Goal: Information Seeking & Learning: Learn about a topic

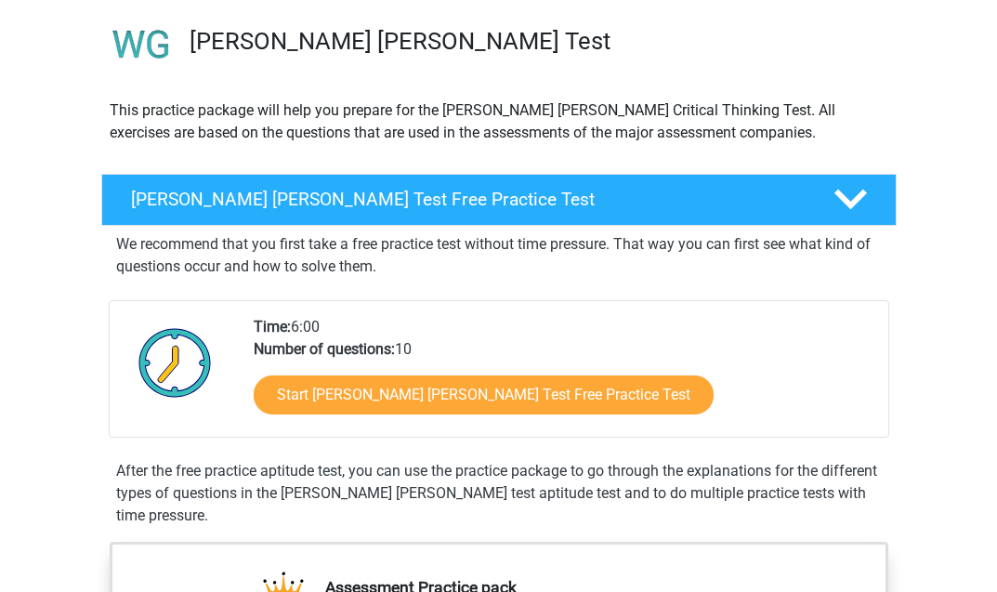
scroll to position [133, 0]
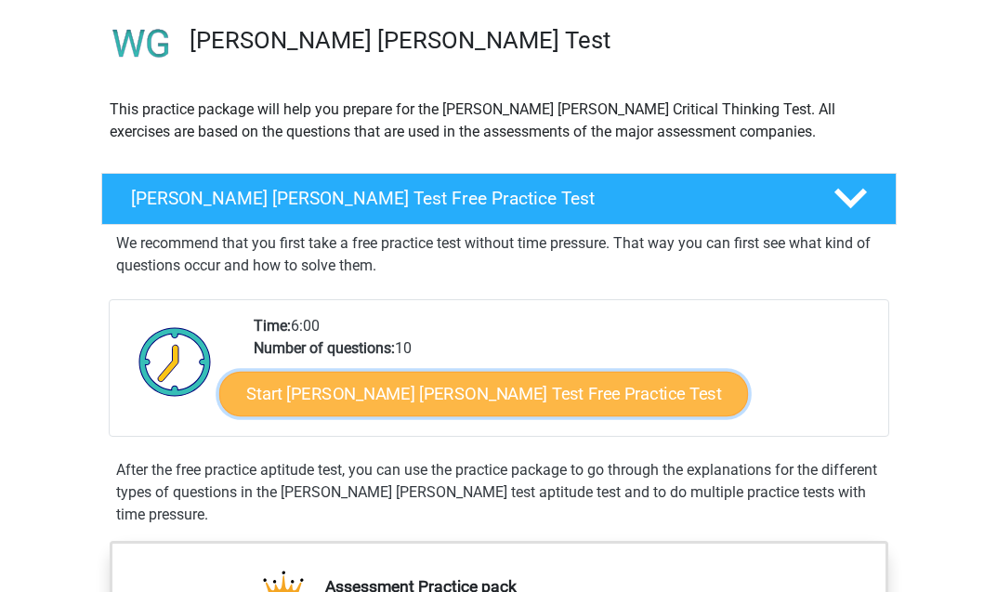
click at [418, 401] on link "Start Watson Glaser Test Free Practice Test" at bounding box center [483, 394] width 529 height 45
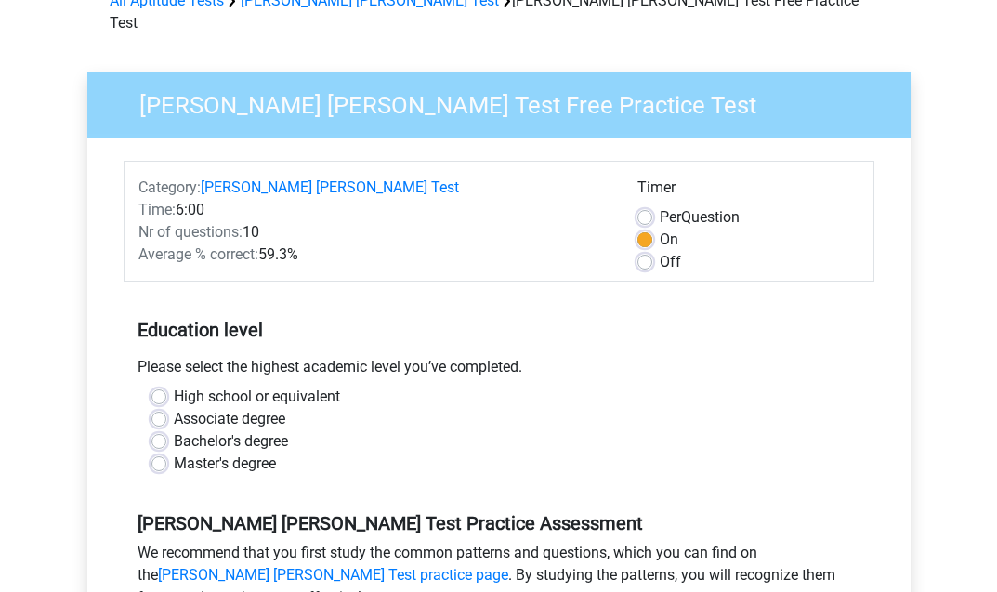
scroll to position [108, 0]
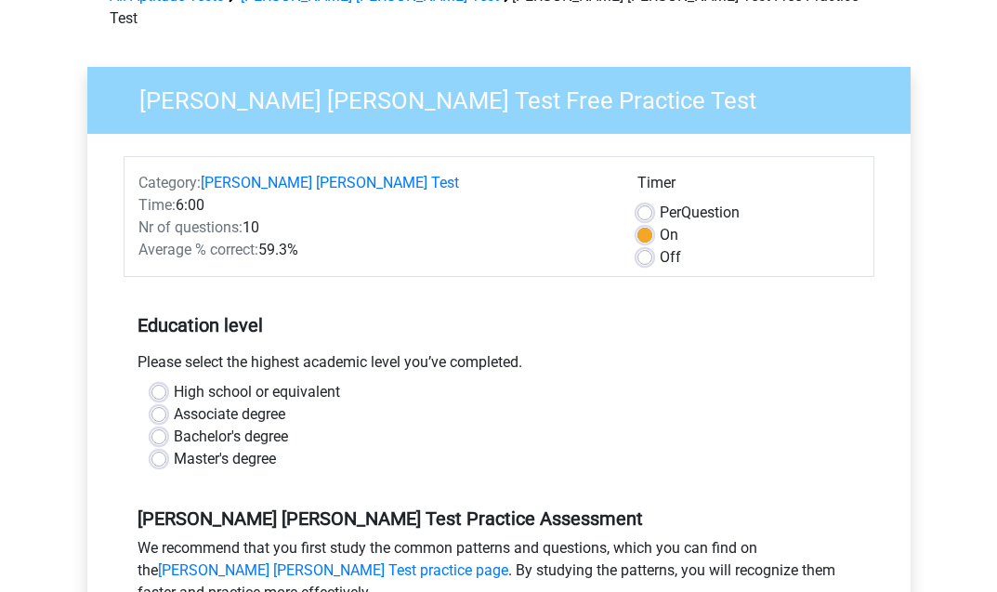
click at [222, 448] on label "Master's degree" at bounding box center [225, 459] width 102 height 22
click at [166, 448] on input "Master's degree" at bounding box center [158, 457] width 15 height 19
radio input "true"
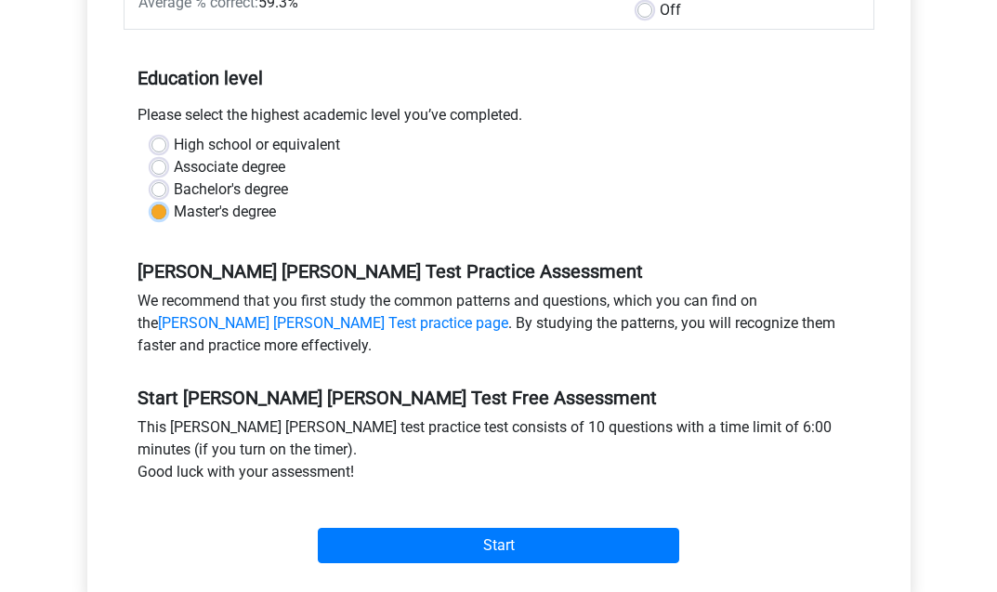
scroll to position [403, 0]
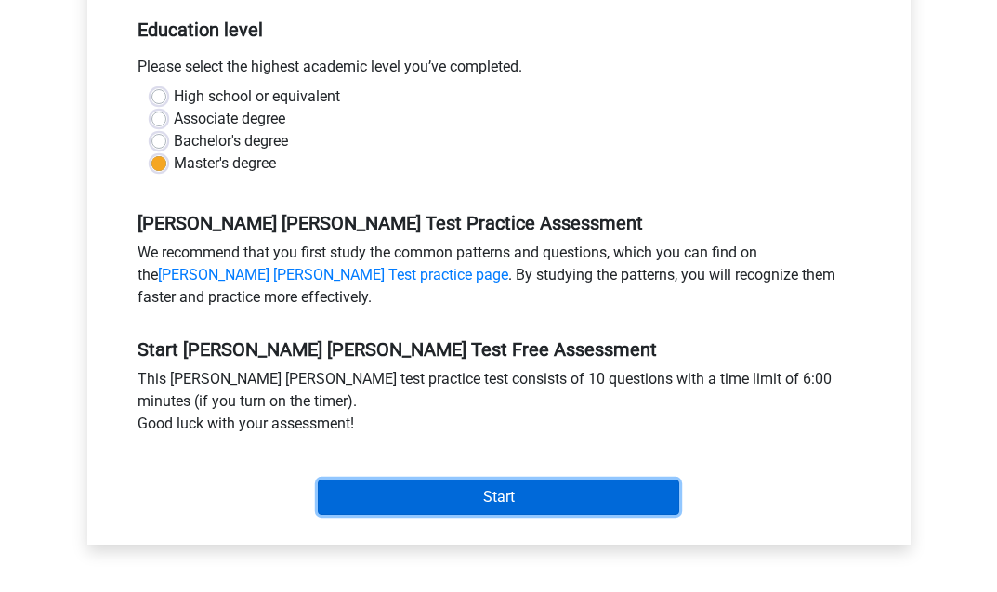
click at [470, 480] on input "Start" at bounding box center [499, 497] width 362 height 35
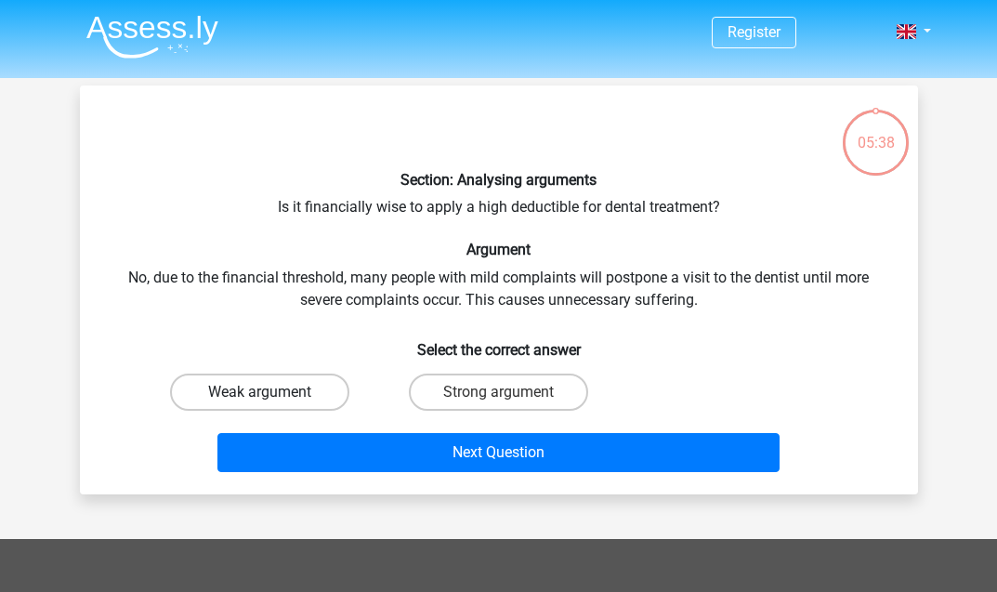
click at [310, 385] on label "Weak argument" at bounding box center [259, 392] width 179 height 37
click at [271, 392] on input "Weak argument" at bounding box center [265, 398] width 12 height 12
radio input "true"
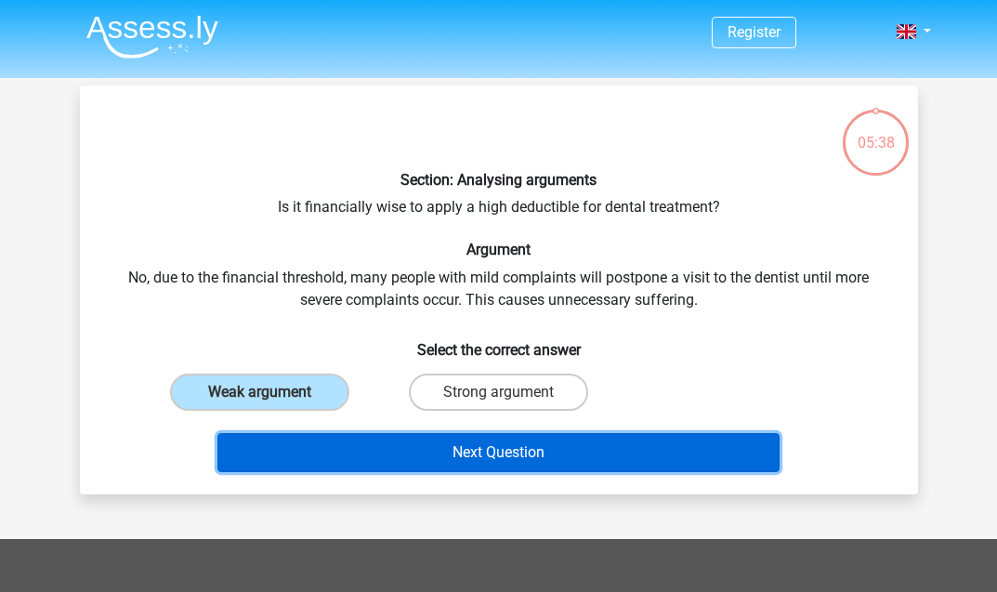
click at [413, 470] on button "Next Question" at bounding box center [498, 452] width 562 height 39
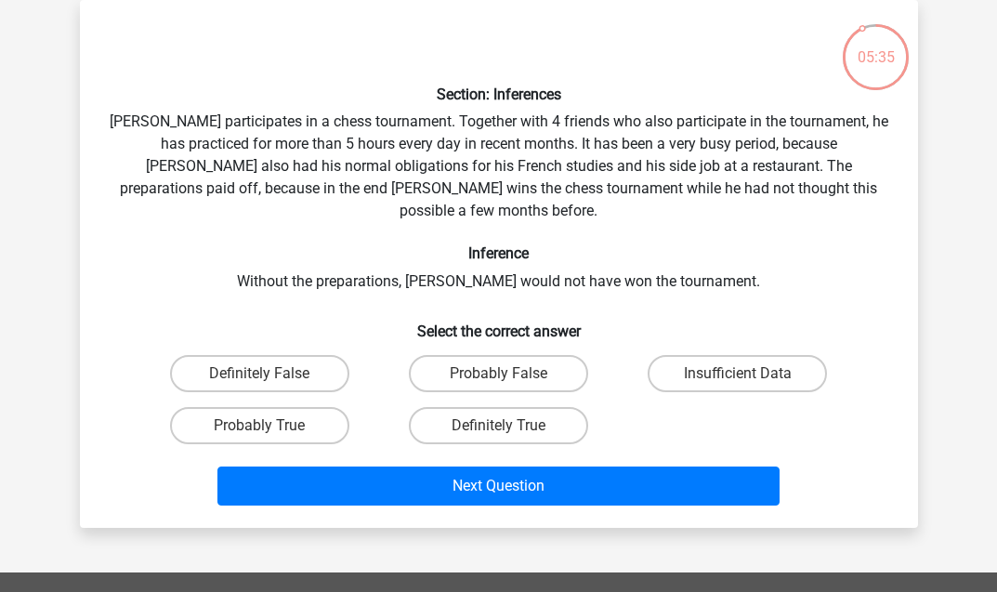
scroll to position [72, 0]
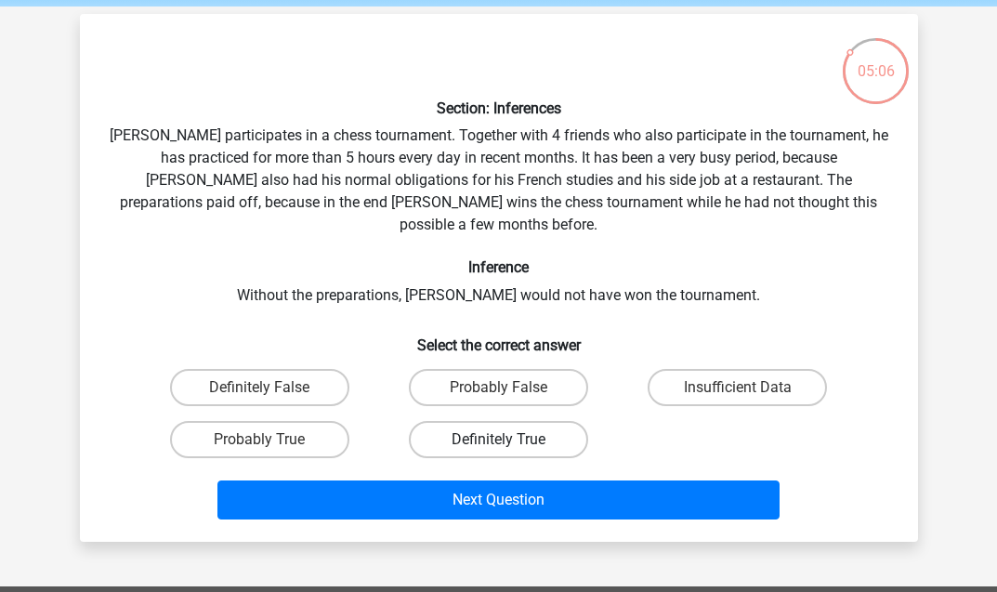
click at [488, 421] on label "Definitely True" at bounding box center [498, 439] width 179 height 37
click at [498, 440] on input "Definitely True" at bounding box center [504, 446] width 12 height 12
radio input "true"
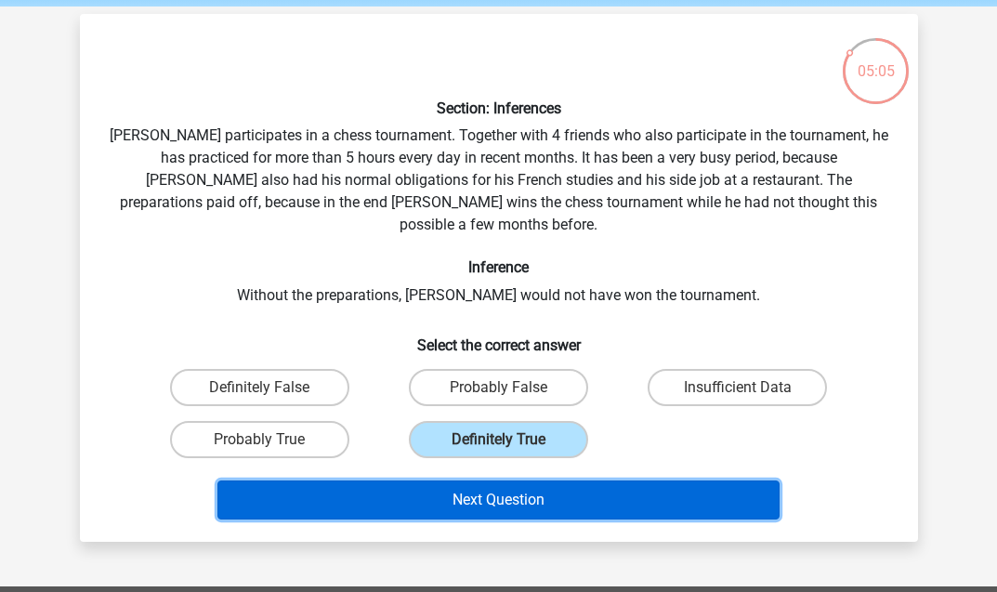
click at [505, 480] on button "Next Question" at bounding box center [498, 499] width 562 height 39
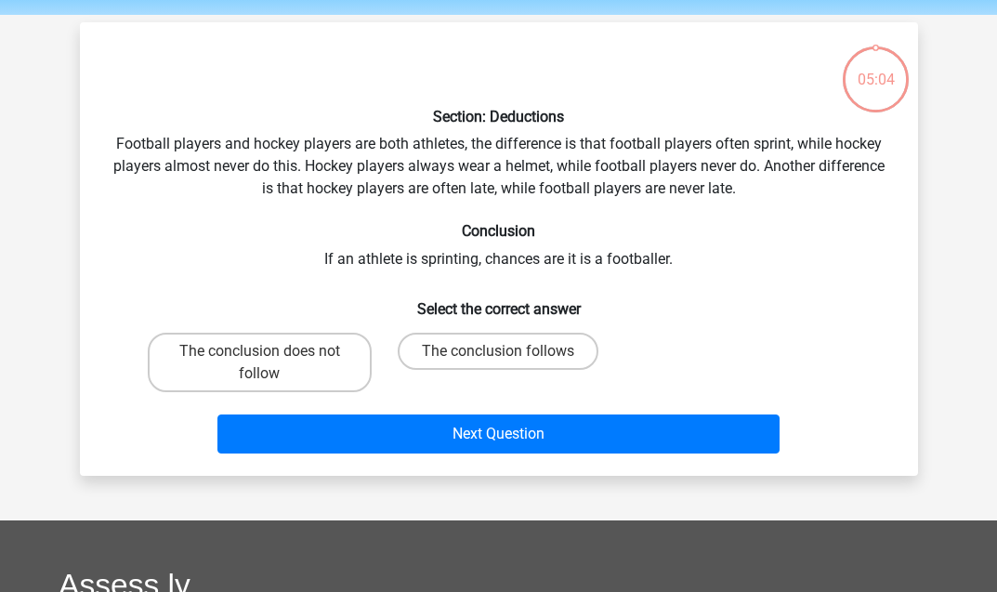
scroll to position [60, 0]
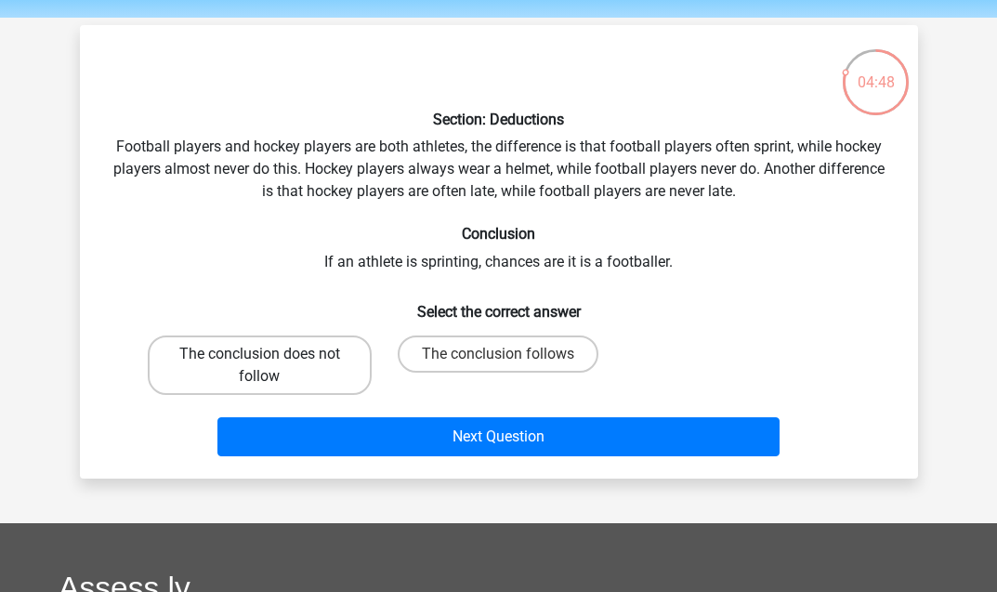
click at [301, 378] on label "The conclusion does not follow" at bounding box center [260, 365] width 224 height 59
click at [271, 366] on input "The conclusion does not follow" at bounding box center [265, 360] width 12 height 12
radio input "true"
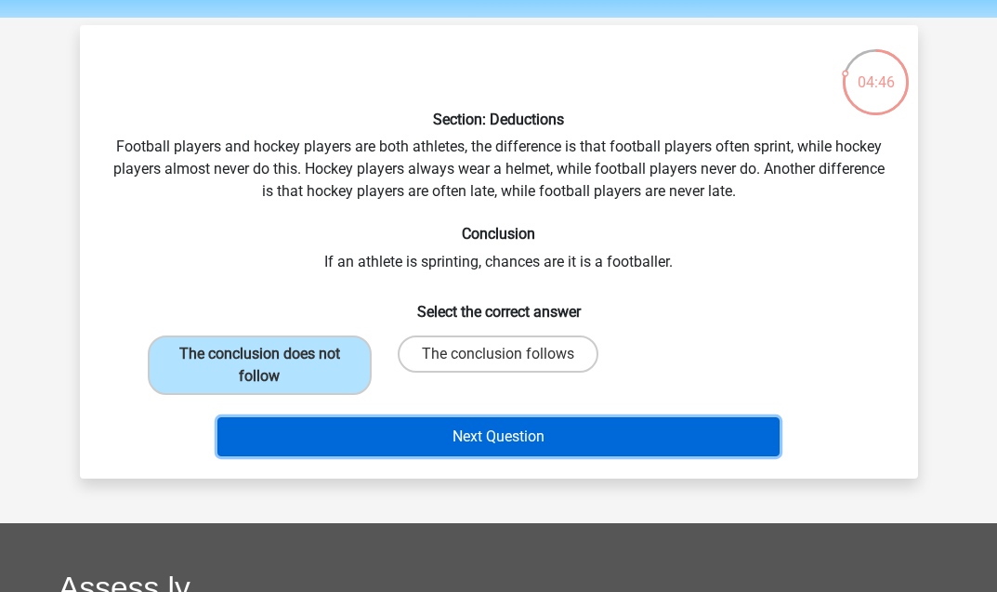
drag, startPoint x: 392, startPoint y: 441, endPoint x: 443, endPoint y: 196, distance: 250.6
click at [443, 196] on div "Section: Deductions Football players and hockey players are both athletes, the …" at bounding box center [498, 252] width 823 height 424
click at [405, 441] on button "Next Question" at bounding box center [498, 436] width 562 height 39
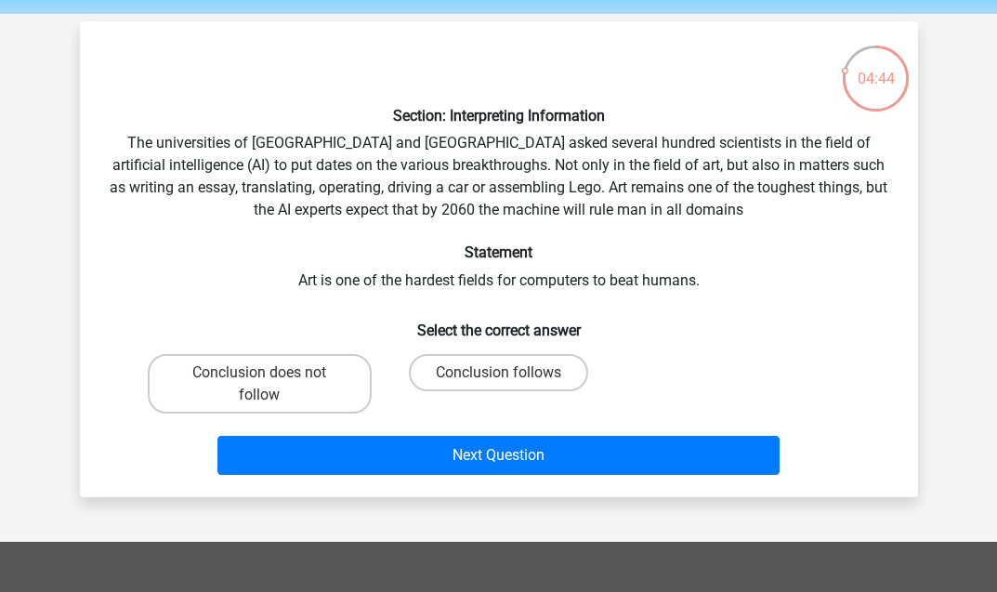
scroll to position [49, 0]
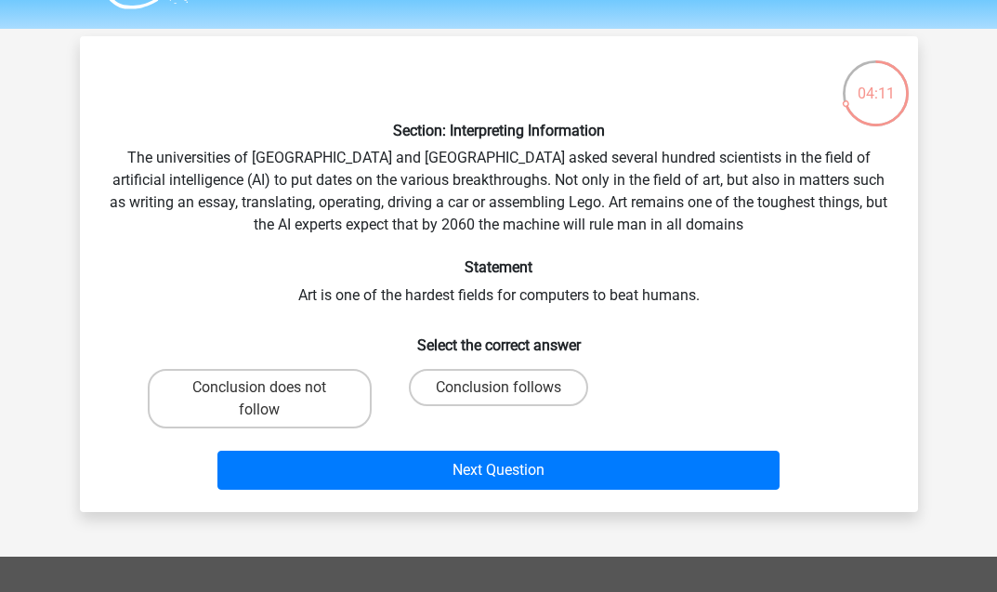
click at [509, 406] on div "Conclusion follows" at bounding box center [499, 398] width 224 height 59
click at [519, 389] on label "Conclusion follows" at bounding box center [498, 387] width 179 height 37
click at [510, 389] on input "Conclusion follows" at bounding box center [504, 394] width 12 height 12
radio input "true"
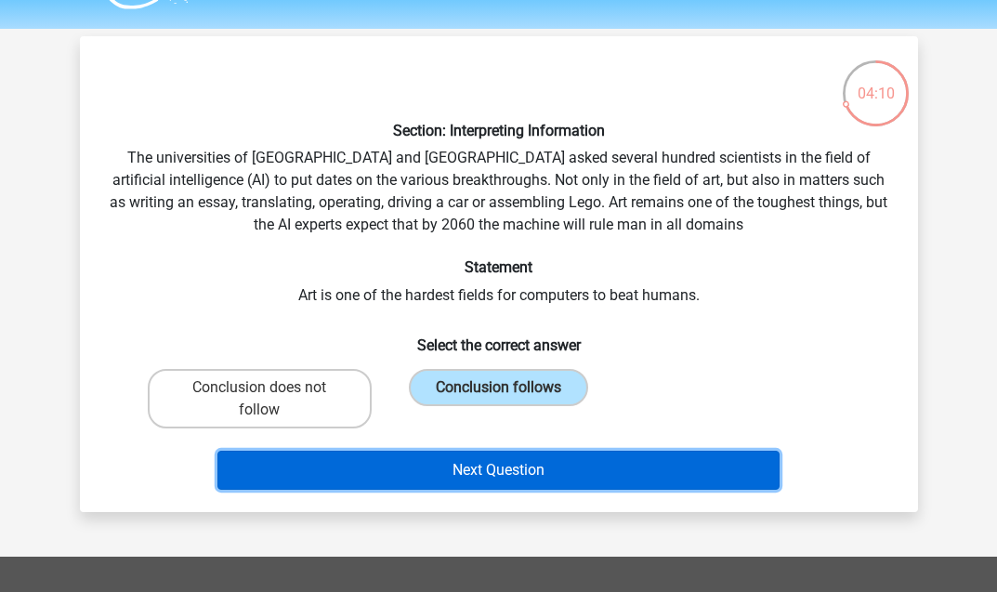
click at [525, 471] on button "Next Question" at bounding box center [498, 470] width 562 height 39
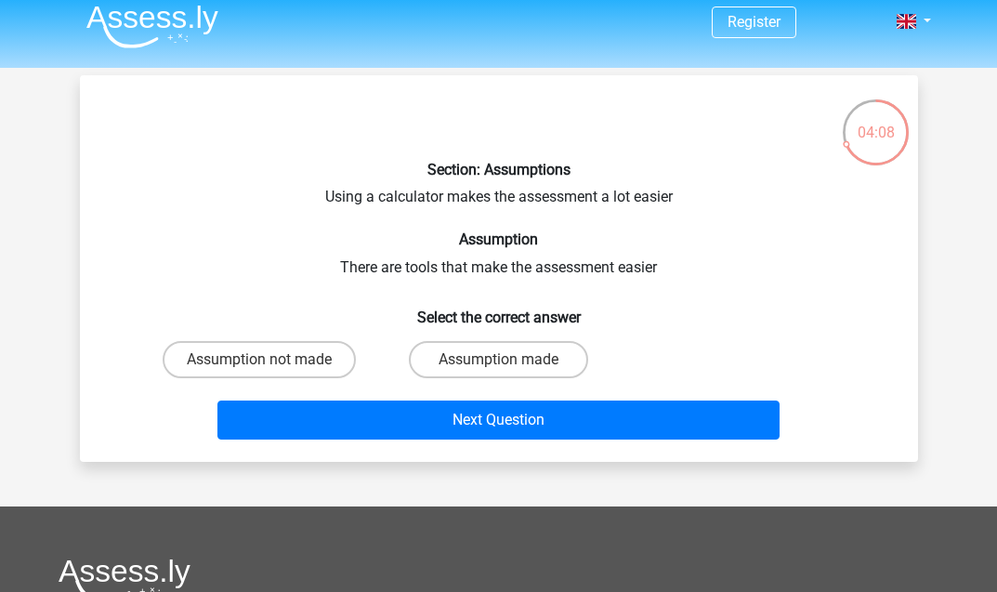
scroll to position [0, 0]
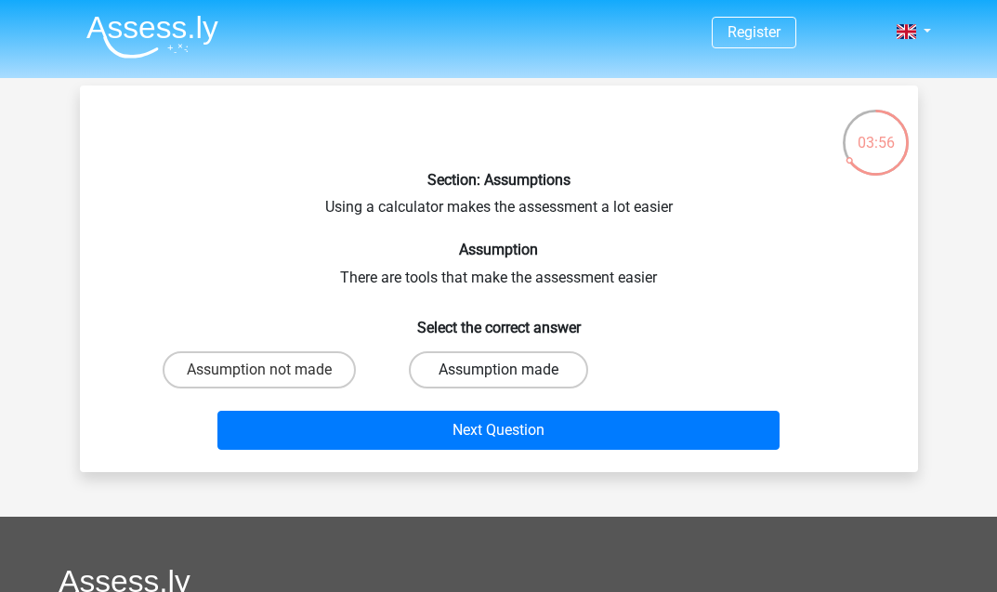
click at [495, 360] on label "Assumption made" at bounding box center [498, 369] width 179 height 37
click at [498, 370] on input "Assumption made" at bounding box center [504, 376] width 12 height 12
radio input "true"
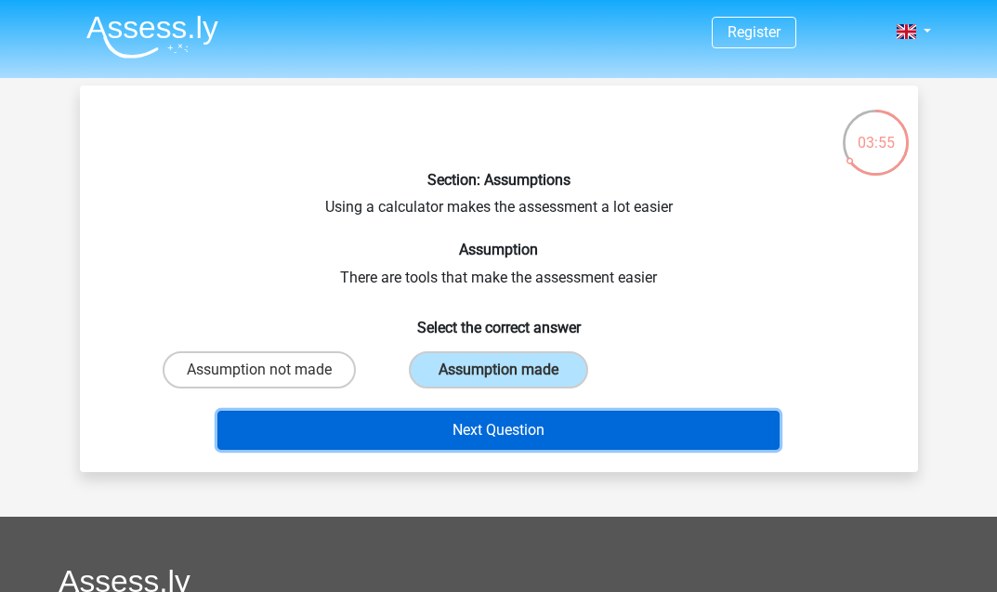
click at [508, 422] on button "Next Question" at bounding box center [498, 430] width 562 height 39
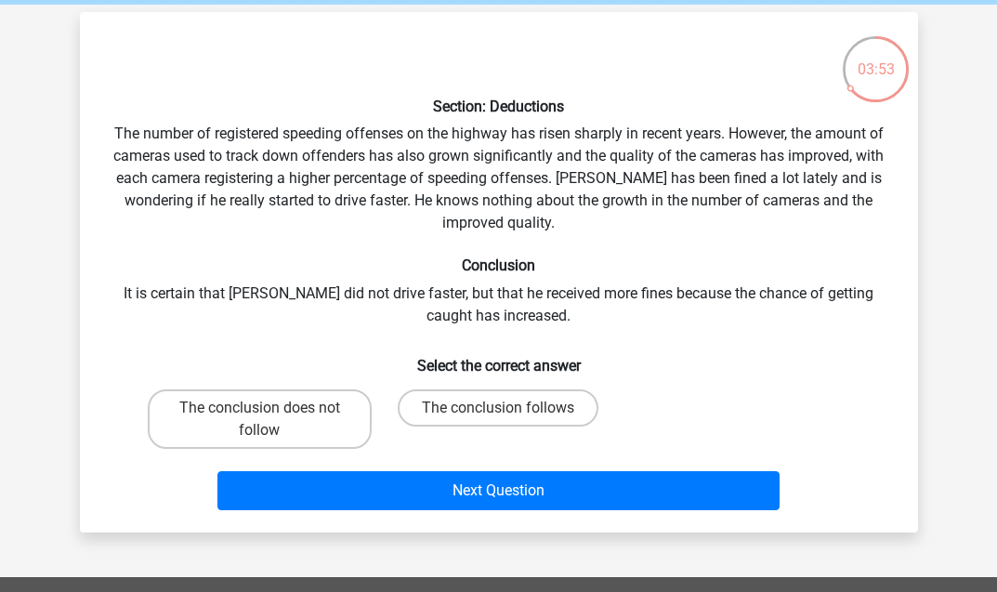
scroll to position [69, 0]
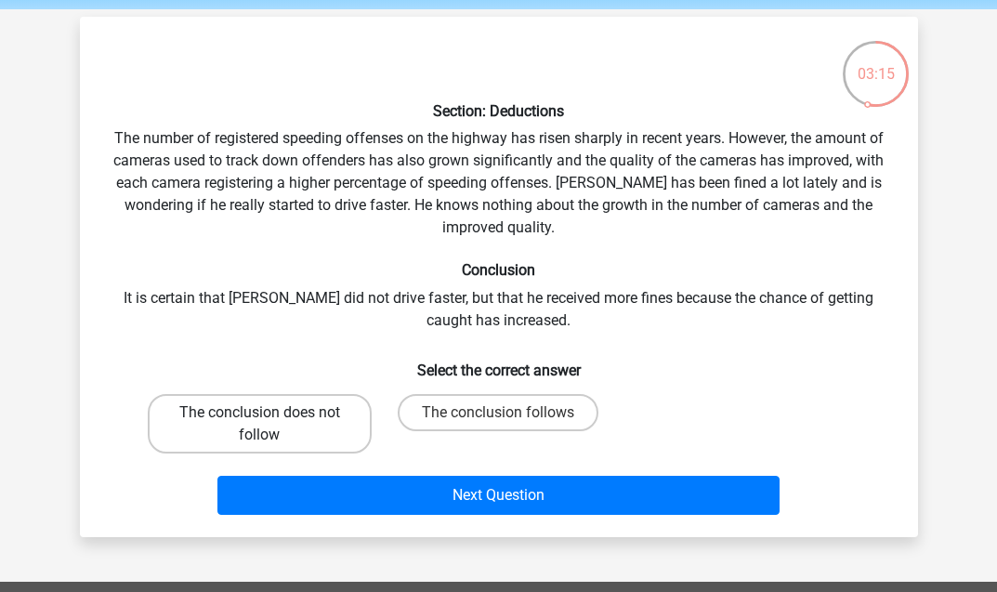
click at [287, 428] on label "The conclusion does not follow" at bounding box center [260, 423] width 224 height 59
click at [271, 425] on input "The conclusion does not follow" at bounding box center [265, 419] width 12 height 12
radio input "true"
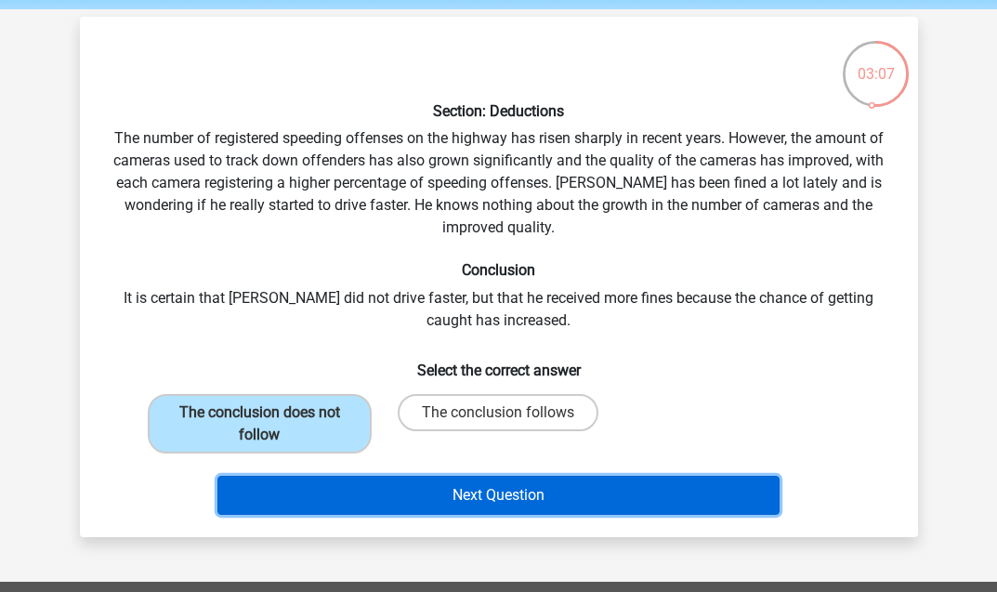
click at [413, 487] on button "Next Question" at bounding box center [498, 495] width 562 height 39
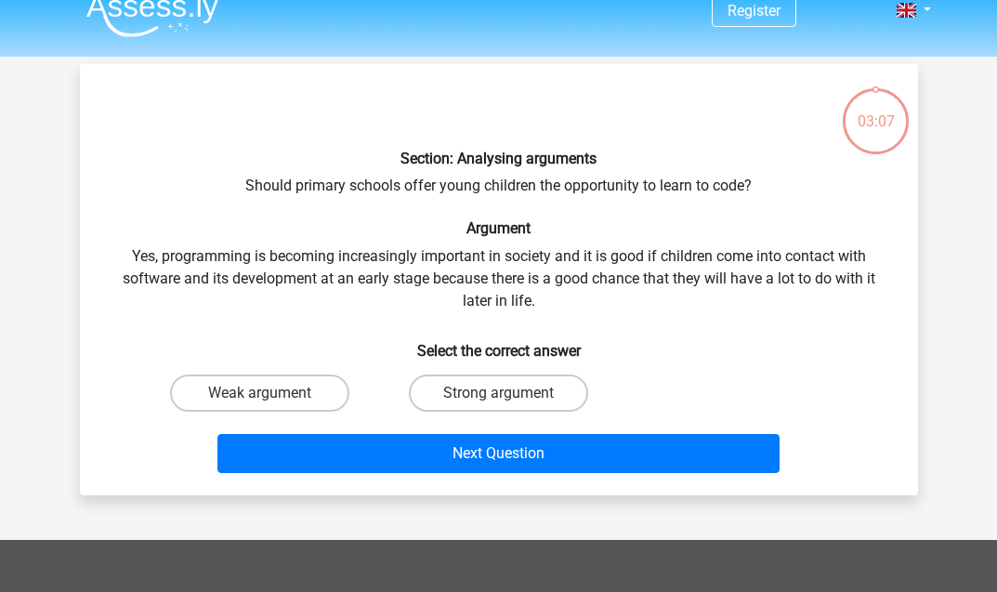
scroll to position [20, 0]
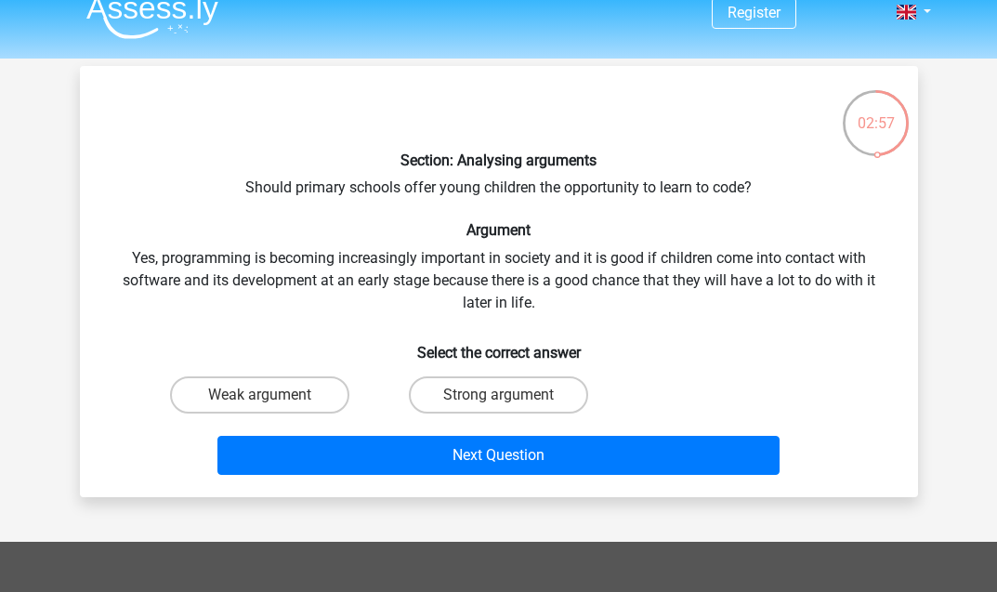
click at [460, 375] on div "Strong argument" at bounding box center [498, 395] width 239 height 52
click at [460, 382] on label "Strong argument" at bounding box center [498, 394] width 179 height 37
click at [498, 395] on input "Strong argument" at bounding box center [504, 401] width 12 height 12
radio input "true"
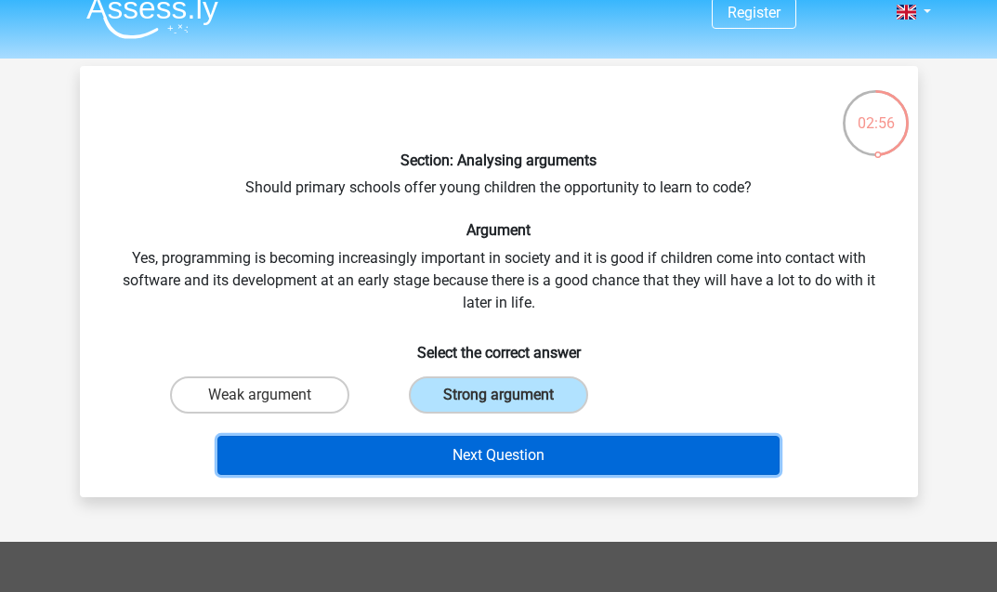
click at [472, 443] on button "Next Question" at bounding box center [498, 455] width 562 height 39
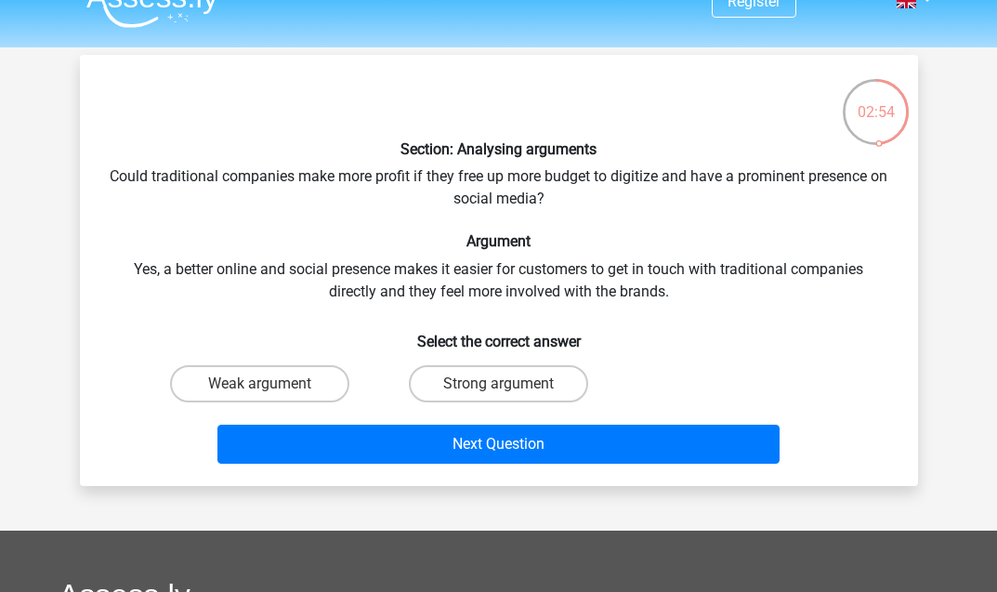
scroll to position [28, 0]
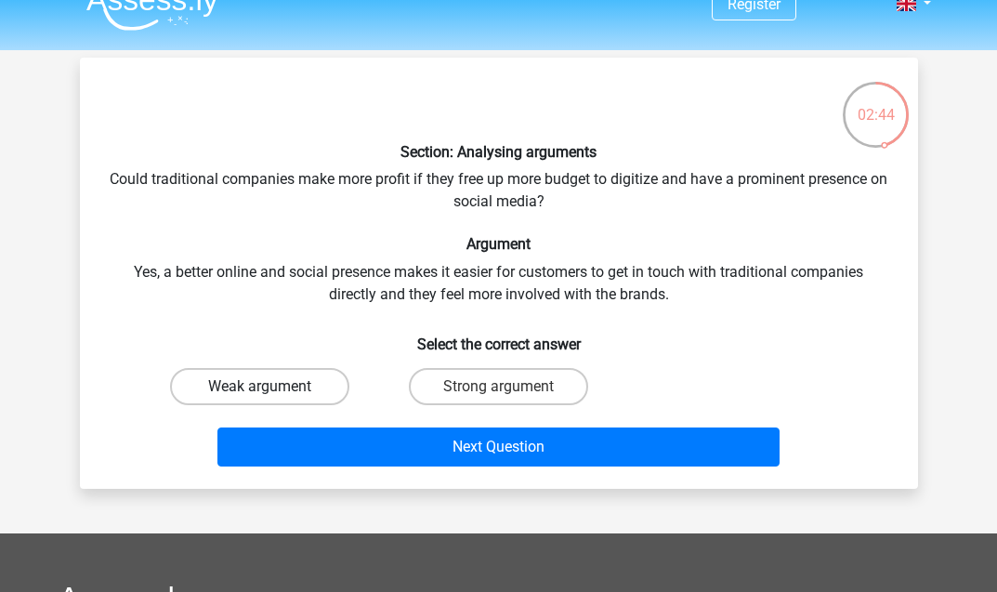
click at [304, 384] on label "Weak argument" at bounding box center [259, 386] width 179 height 37
click at [271, 387] on input "Weak argument" at bounding box center [265, 393] width 12 height 12
radio input "true"
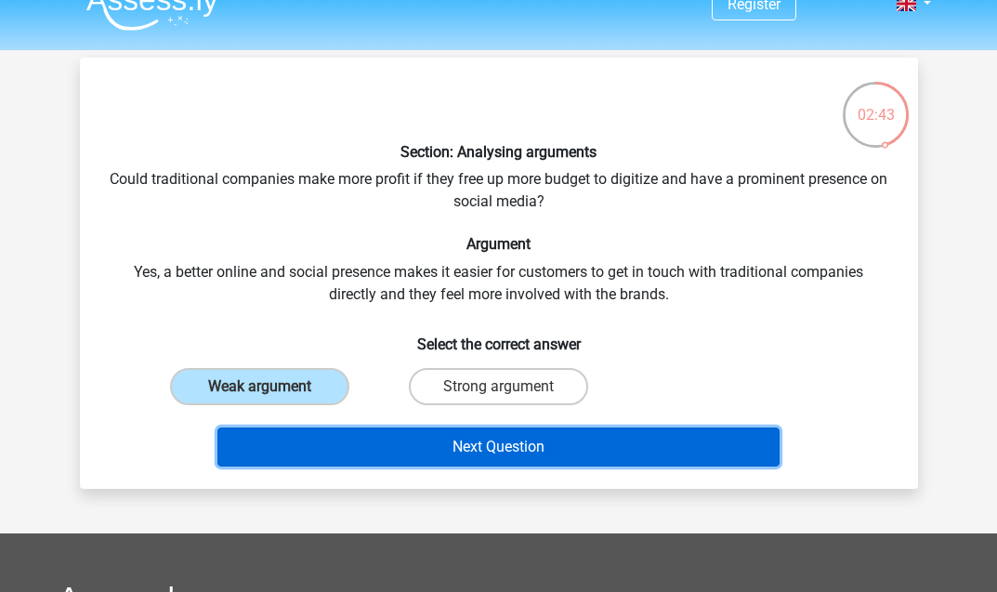
click at [397, 441] on button "Next Question" at bounding box center [498, 447] width 562 height 39
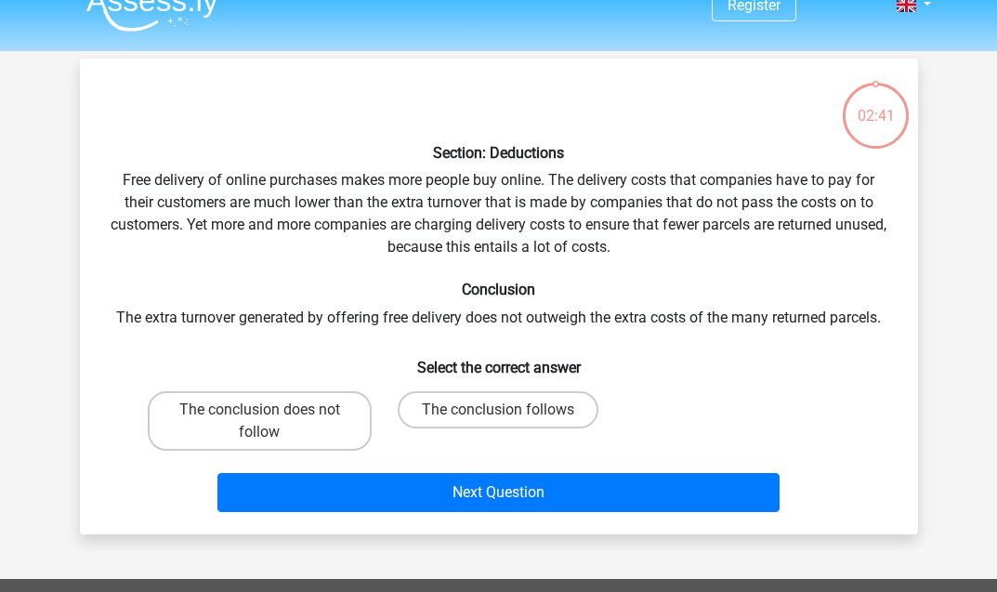
scroll to position [0, 0]
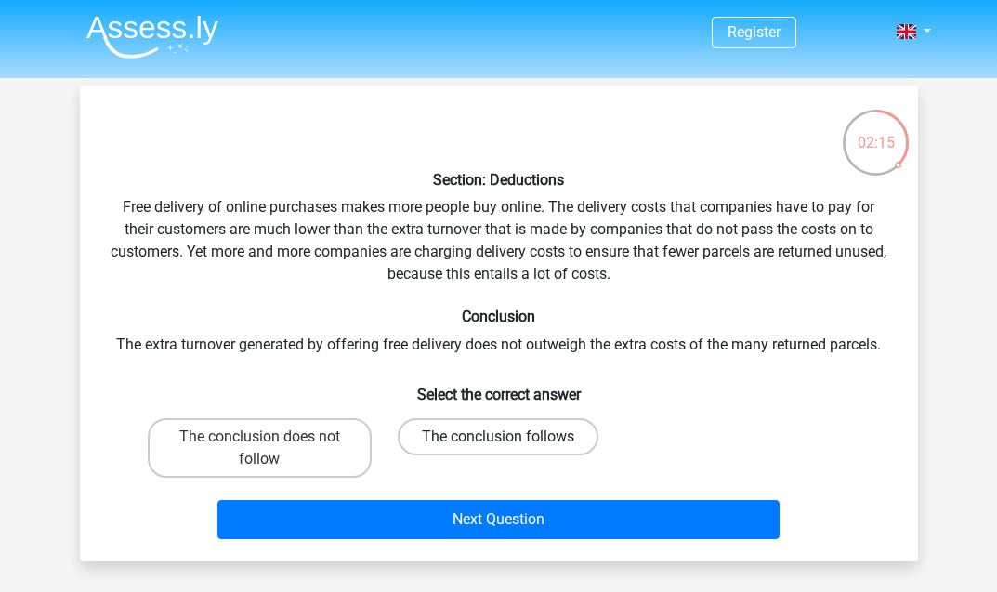
click at [489, 431] on label "The conclusion follows" at bounding box center [498, 436] width 201 height 37
click at [498, 437] on input "The conclusion follows" at bounding box center [504, 443] width 12 height 12
radio input "true"
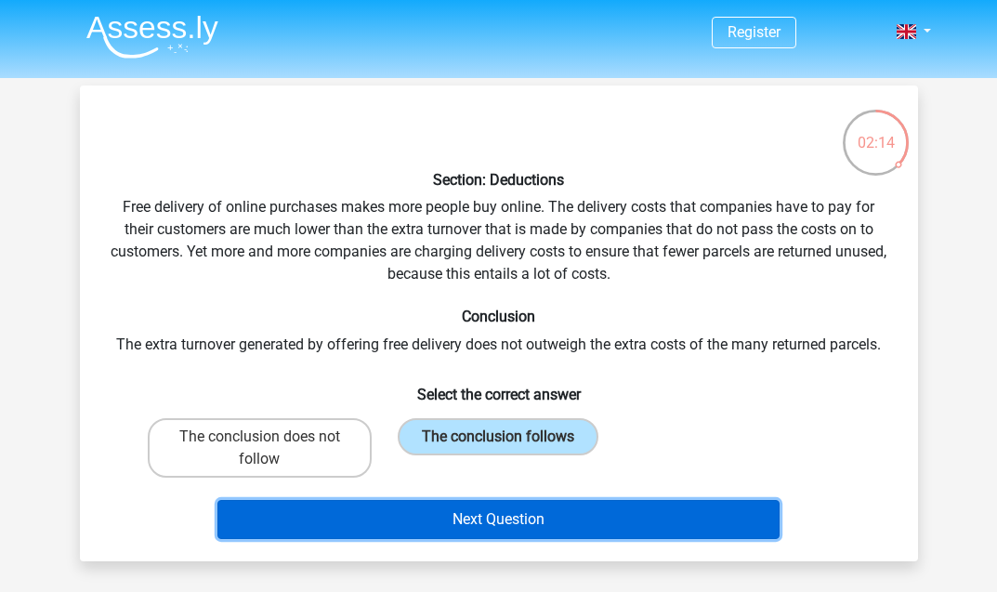
click at [521, 519] on button "Next Question" at bounding box center [498, 519] width 562 height 39
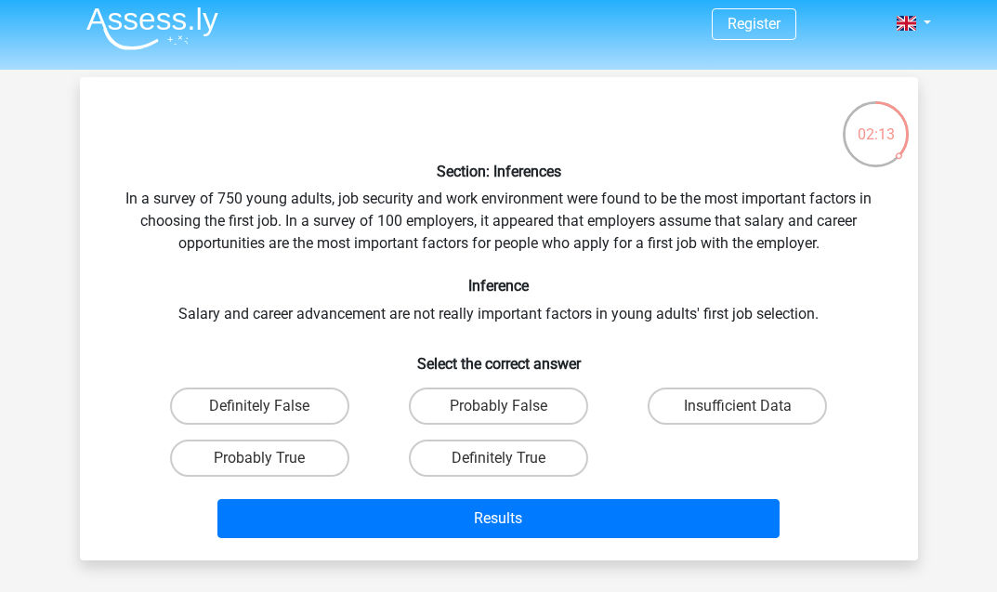
scroll to position [3, 0]
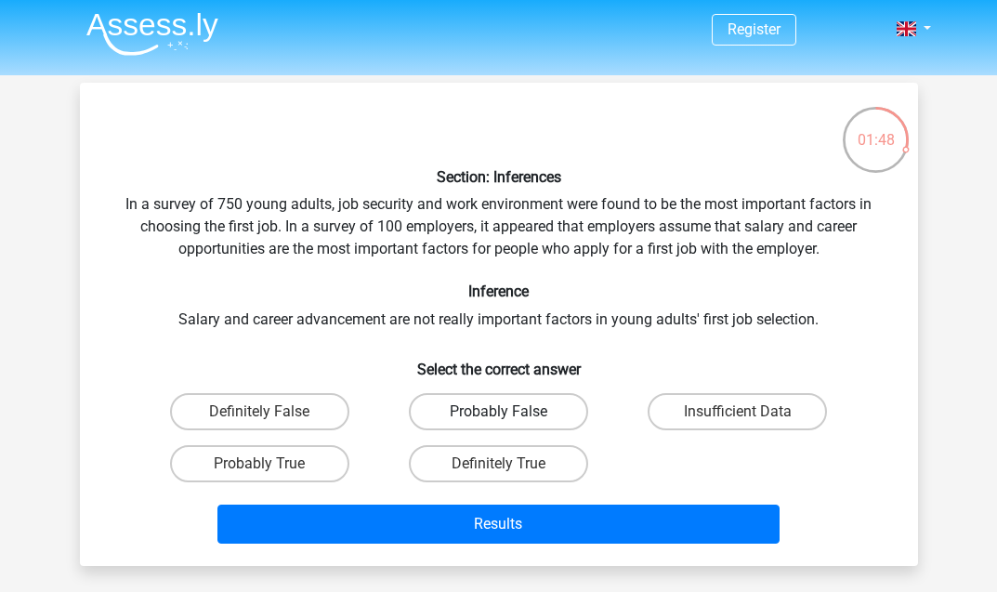
click at [514, 404] on label "Probably False" at bounding box center [498, 411] width 179 height 37
click at [510, 412] on input "Probably False" at bounding box center [504, 418] width 12 height 12
radio input "true"
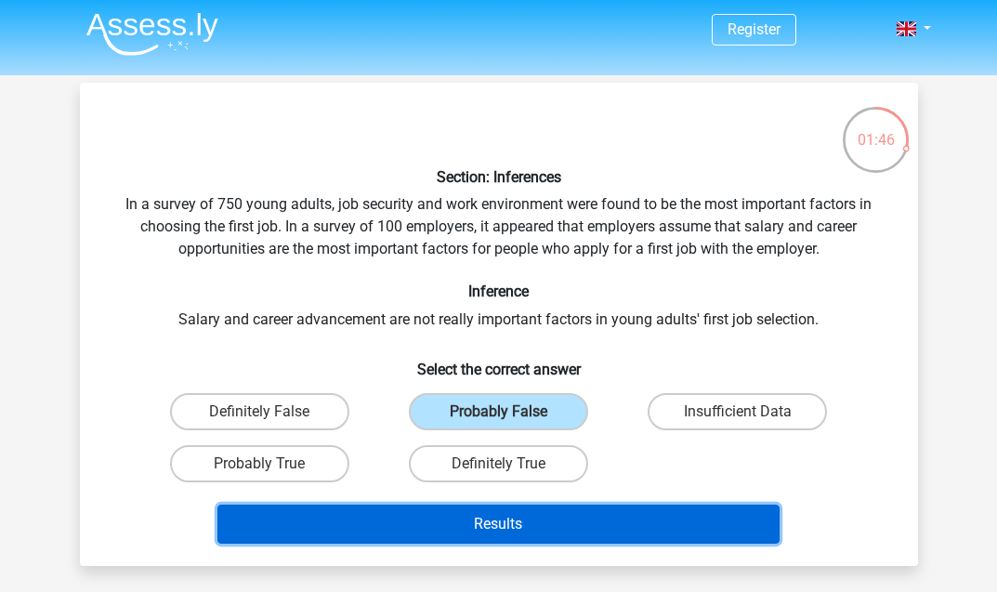
click at [533, 509] on button "Results" at bounding box center [498, 524] width 562 height 39
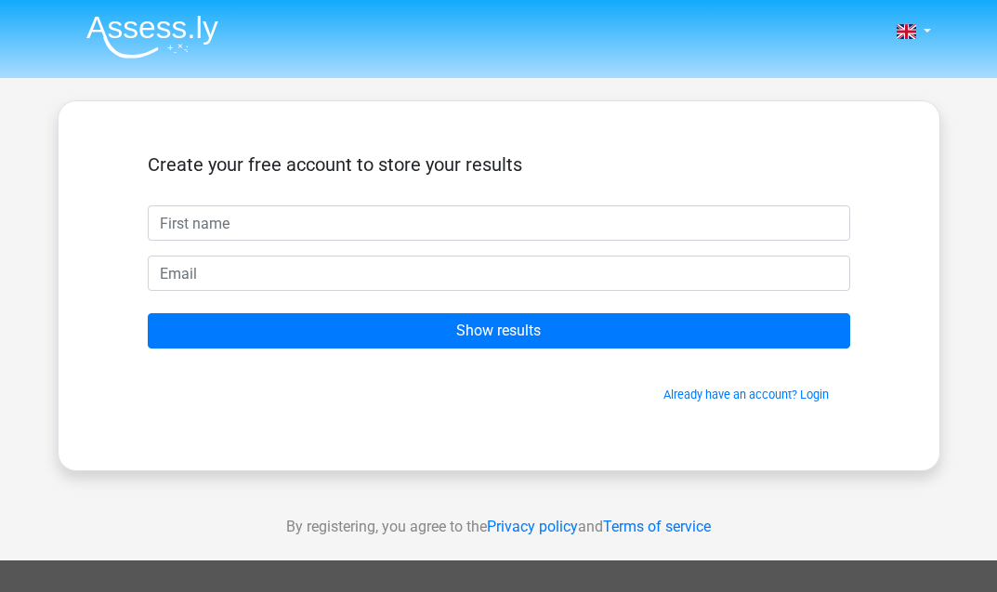
click at [493, 230] on input "text" at bounding box center [499, 222] width 703 height 35
type input "has"
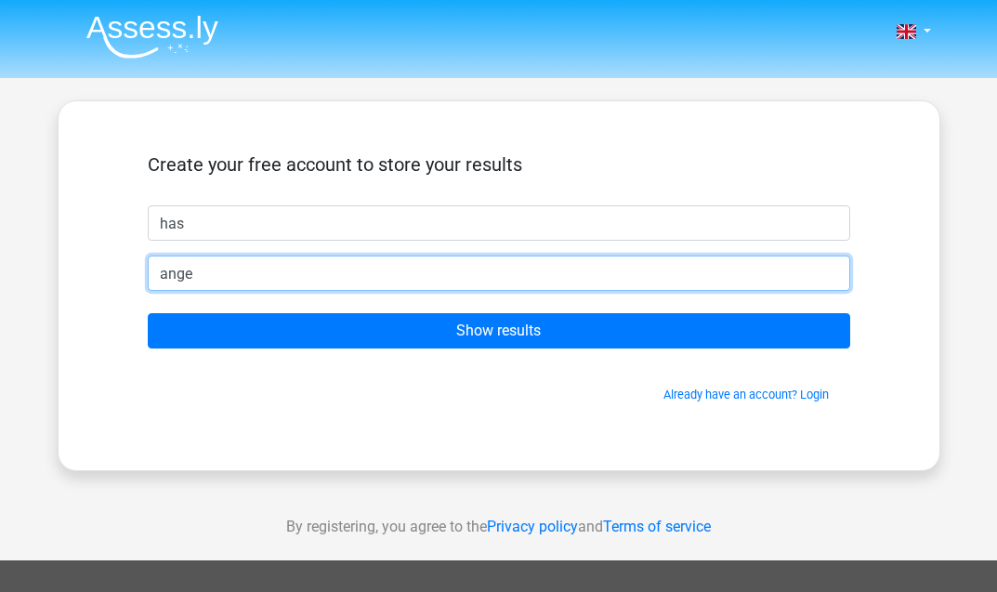
type input "angell.hansfr@gmail.com"
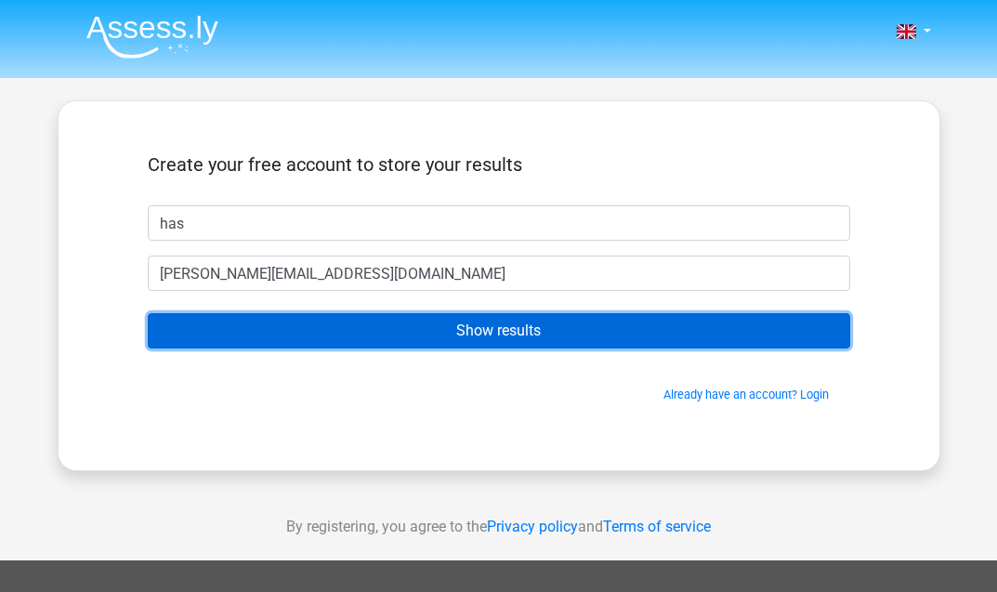
click at [404, 334] on input "Show results" at bounding box center [499, 330] width 703 height 35
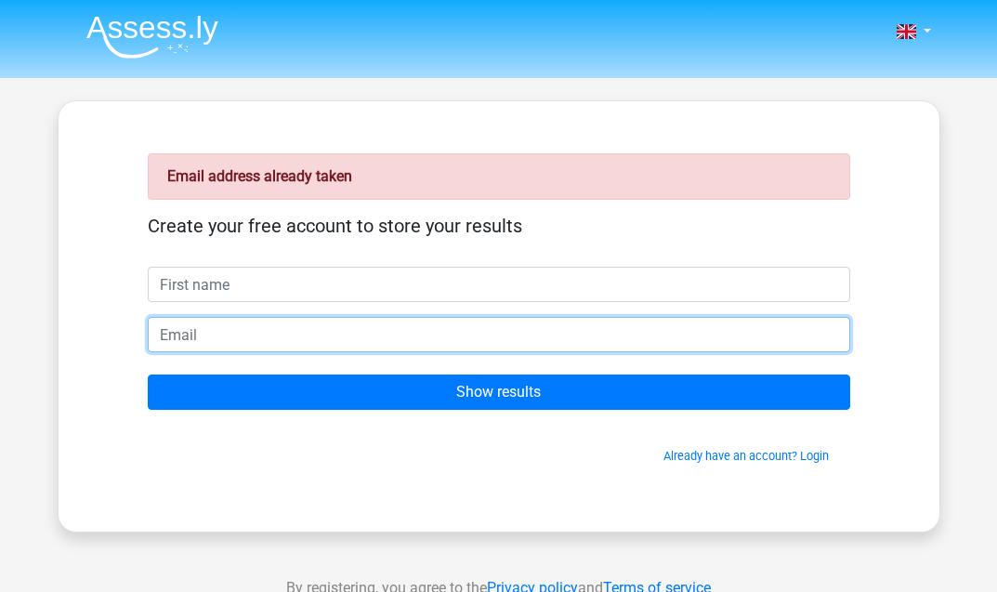
click at [409, 332] on input "email" at bounding box center [499, 334] width 703 height 35
type input "frederik"
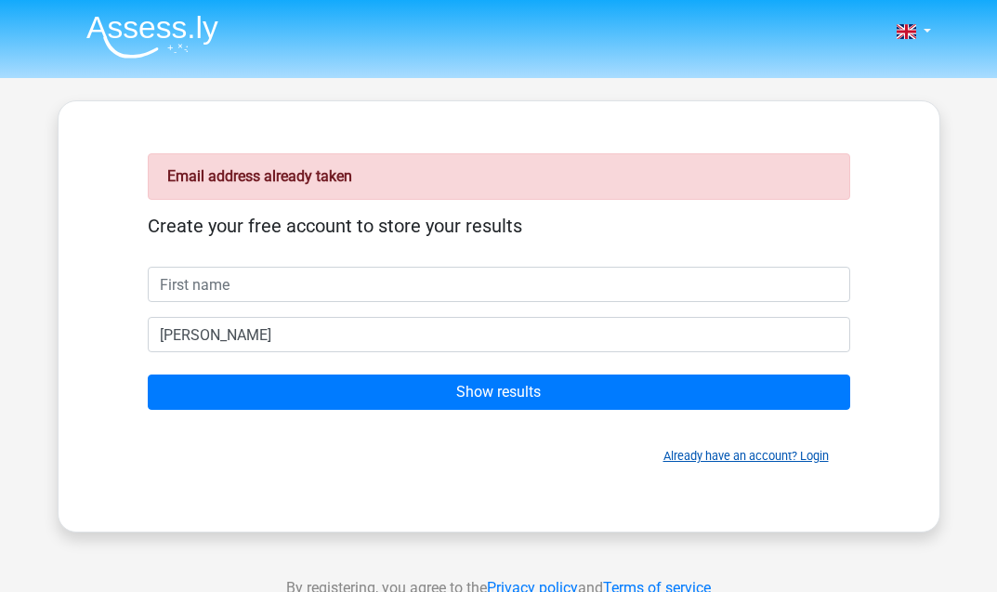
click at [817, 450] on link "Already have an account? Login" at bounding box center [746, 456] width 165 height 14
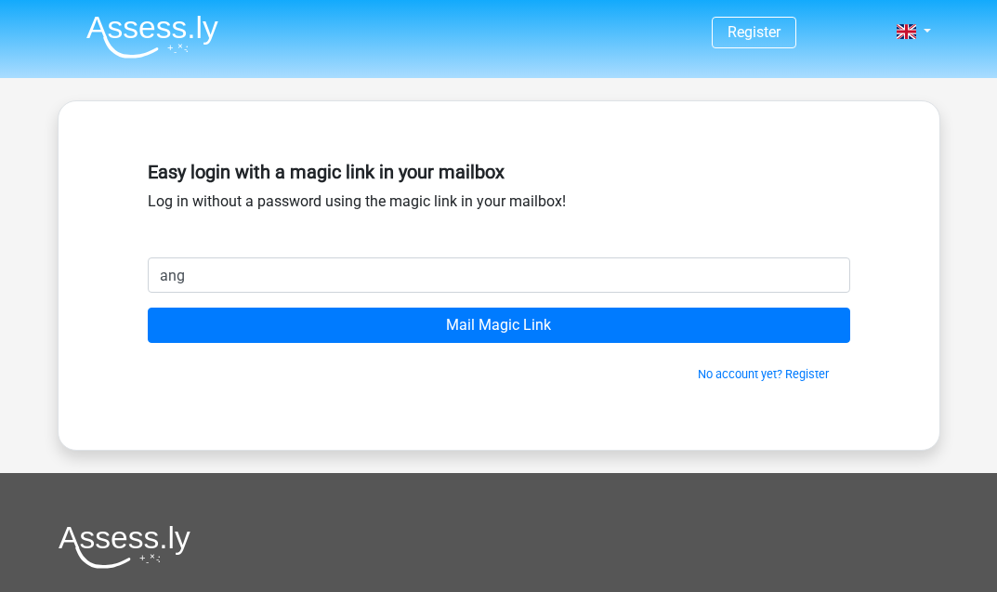
type input "[EMAIL_ADDRESS][DOMAIN_NAME]"
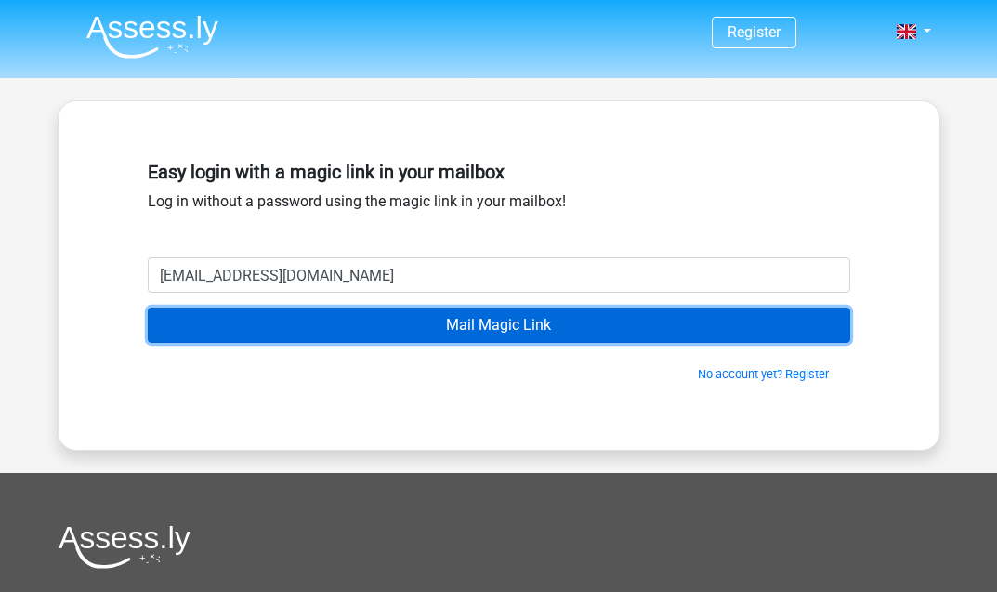
click at [435, 323] on input "Mail Magic Link" at bounding box center [499, 325] width 703 height 35
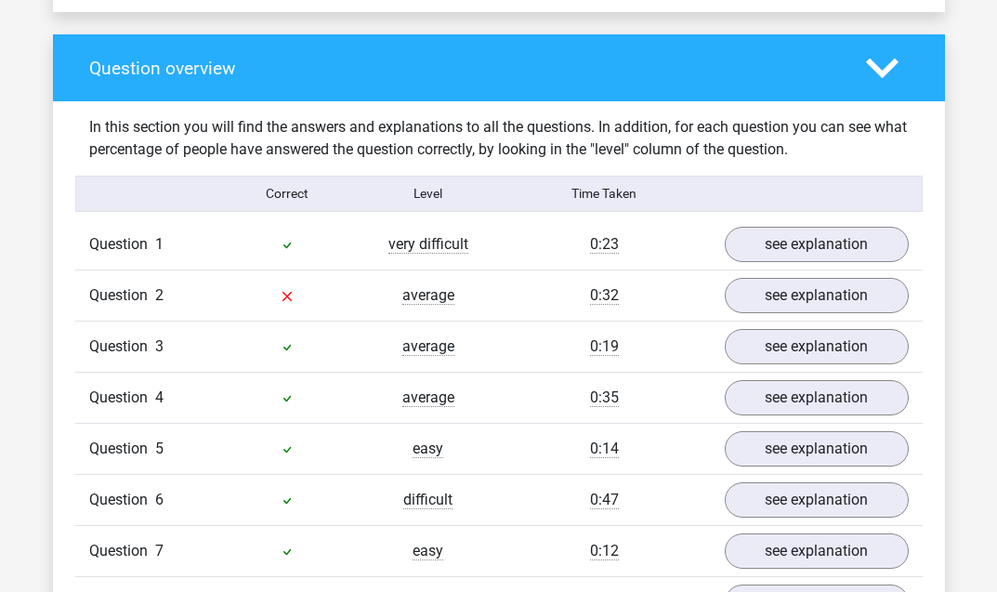
scroll to position [1431, 0]
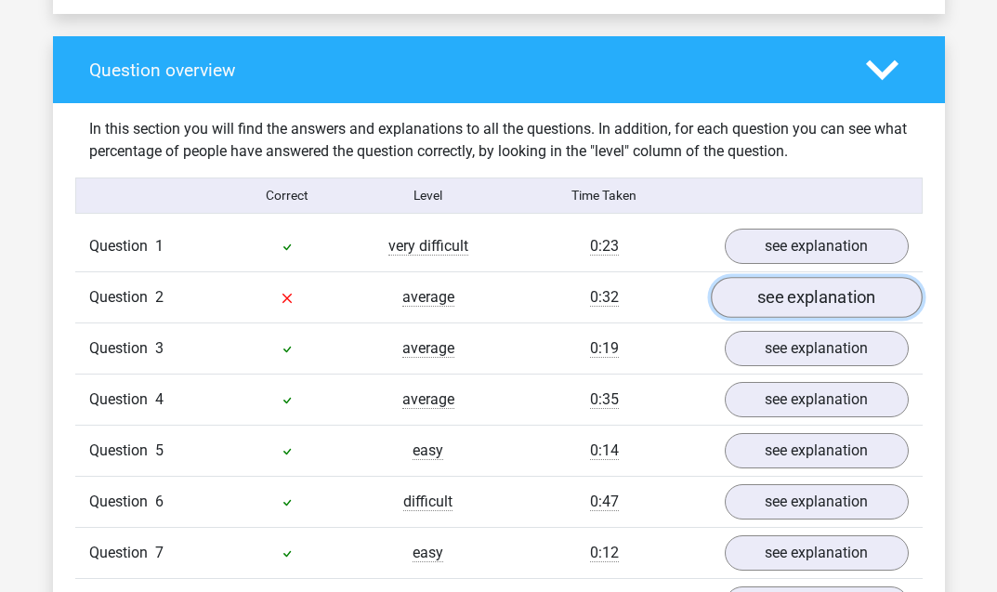
click at [754, 277] on link "see explanation" at bounding box center [817, 297] width 212 height 41
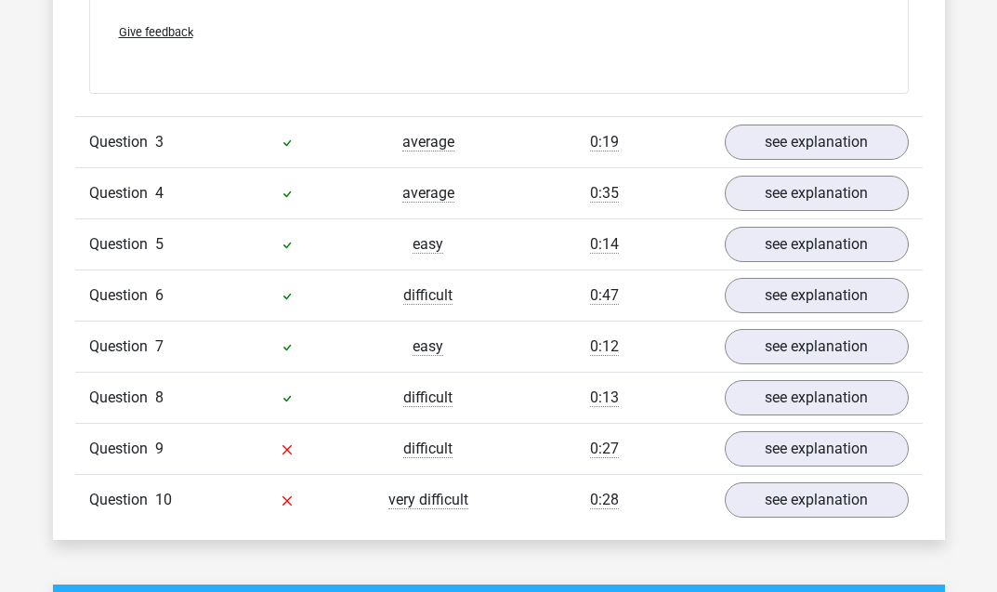
scroll to position [2289, 0]
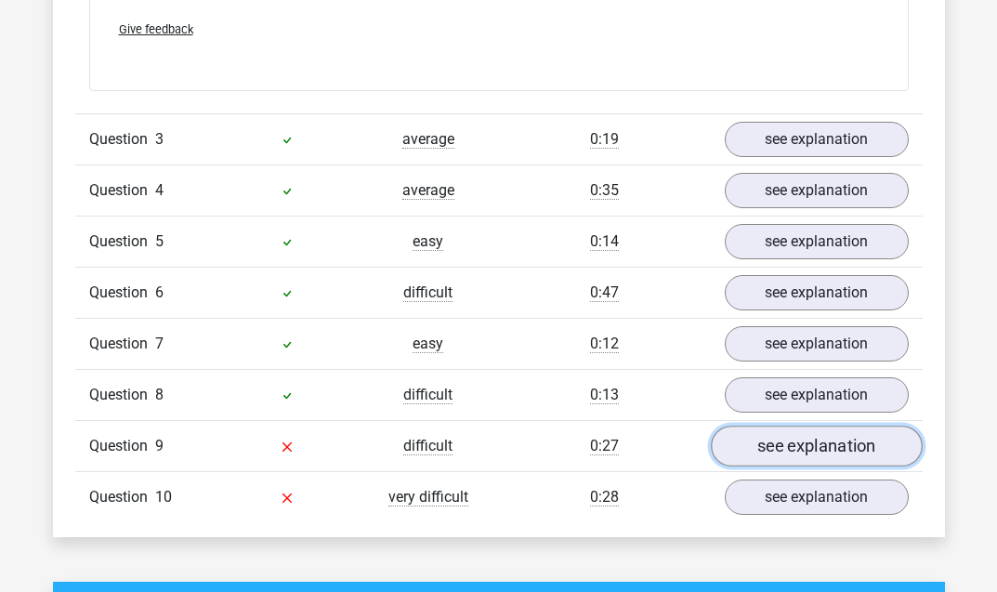
click at [800, 427] on link "see explanation" at bounding box center [817, 447] width 212 height 41
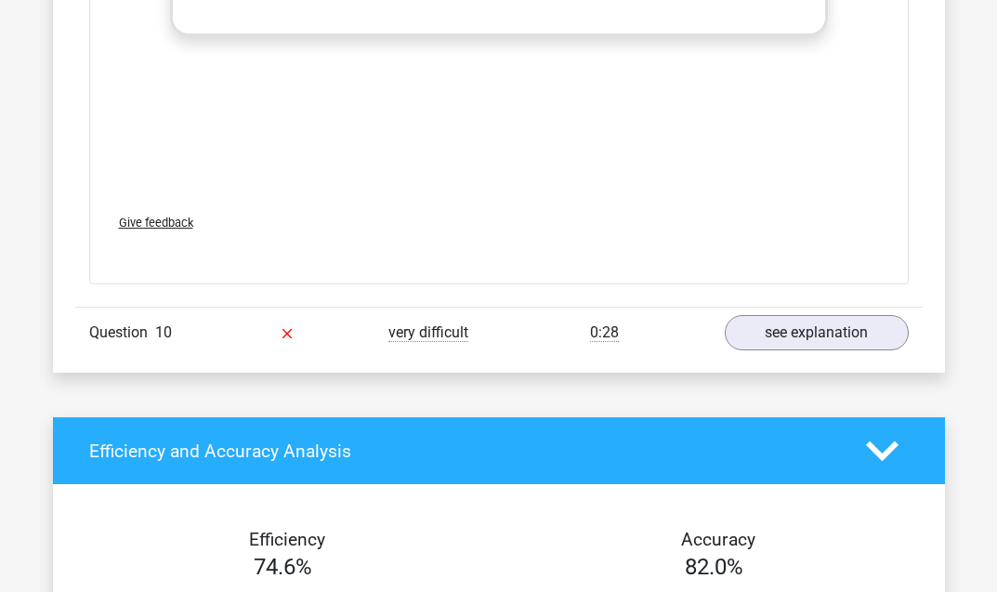
scroll to position [3466, 0]
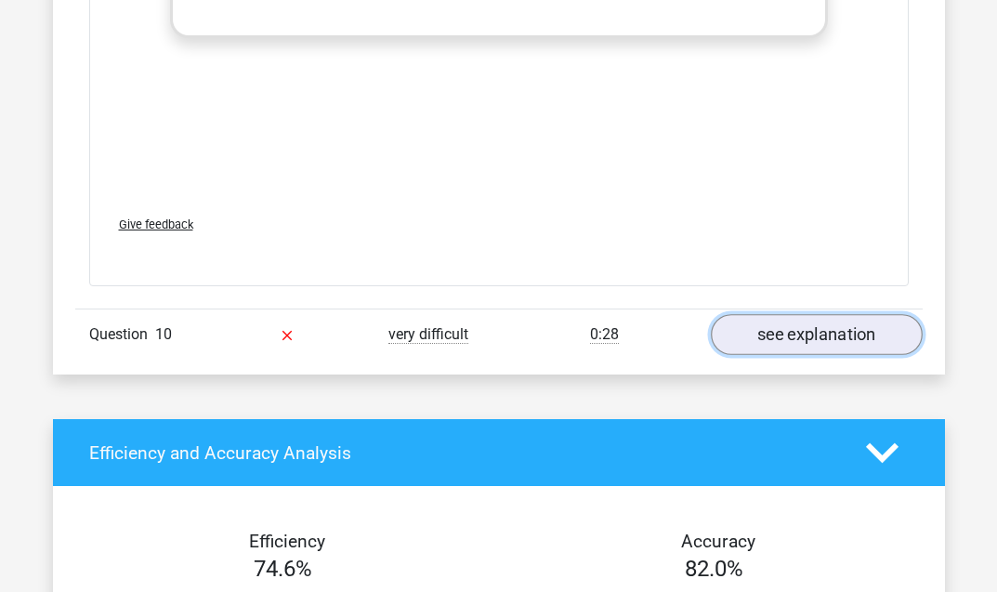
click at [744, 314] on link "see explanation" at bounding box center [817, 334] width 212 height 41
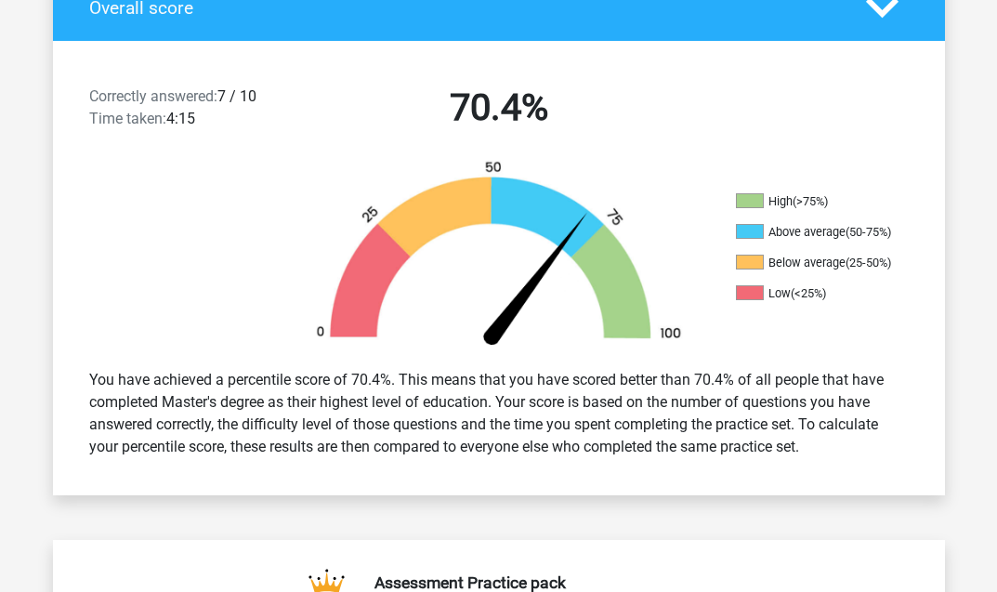
scroll to position [524, 0]
